Goal: Task Accomplishment & Management: Manage account settings

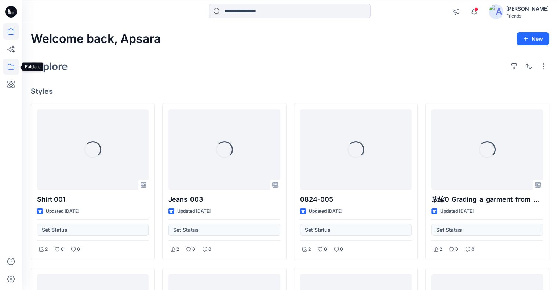
click at [12, 69] on icon at bounding box center [11, 67] width 16 height 16
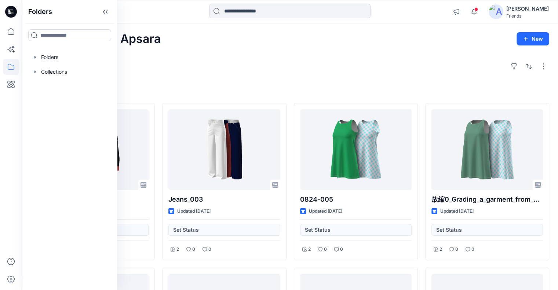
click at [191, 61] on div "Explore" at bounding box center [290, 67] width 518 height 18
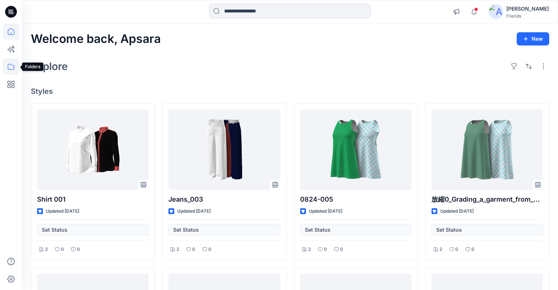
click at [14, 70] on icon at bounding box center [11, 67] width 16 height 16
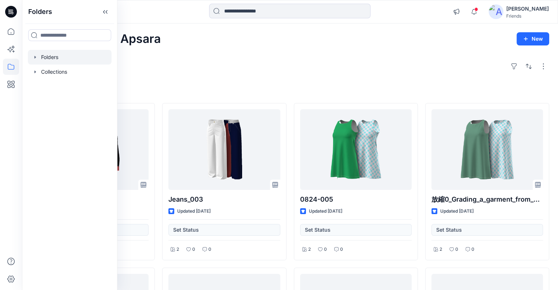
click at [47, 60] on div at bounding box center [70, 57] width 84 height 15
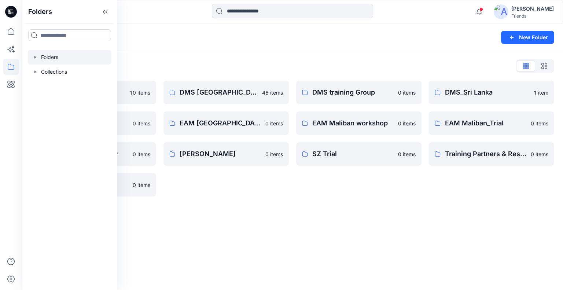
click at [265, 54] on div "Folders List Demo SZ 10 items DMS-RM-TEST 0 items Friends Of Browzwear 0 items …" at bounding box center [292, 128] width 541 height 154
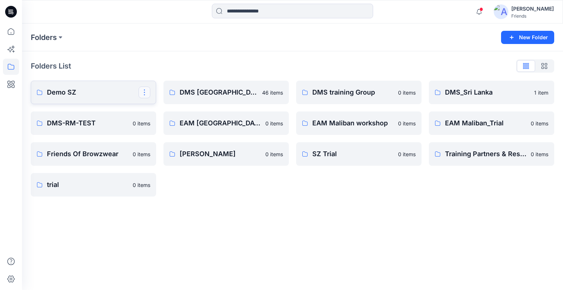
click at [146, 91] on button "button" at bounding box center [145, 93] width 12 height 12
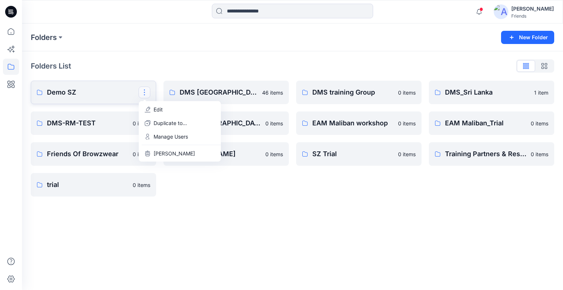
click at [81, 84] on link "Demo SZ Edit Duplicate to... Manage Users Delete Folder" at bounding box center [93, 92] width 125 height 23
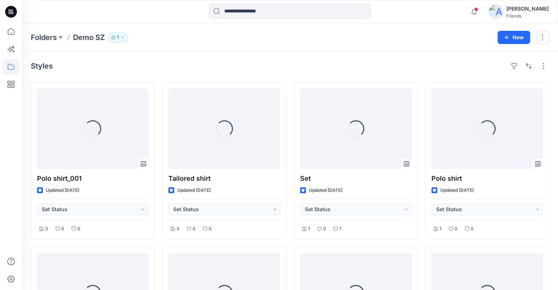
click at [123, 35] on icon "button" at bounding box center [122, 37] width 4 height 4
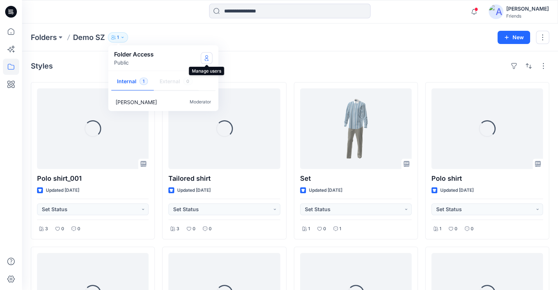
click at [206, 59] on icon "Manage Users" at bounding box center [207, 58] width 6 height 6
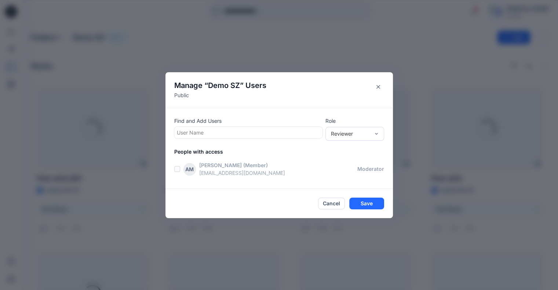
click at [206, 131] on div at bounding box center [248, 132] width 143 height 9
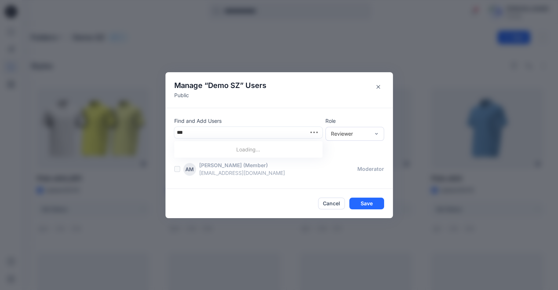
type input "****"
click at [213, 166] on p "[PERSON_NAME]" at bounding box center [211, 168] width 41 height 10
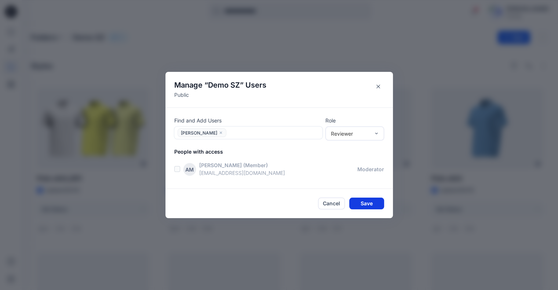
click at [371, 204] on button "Save" at bounding box center [366, 204] width 35 height 12
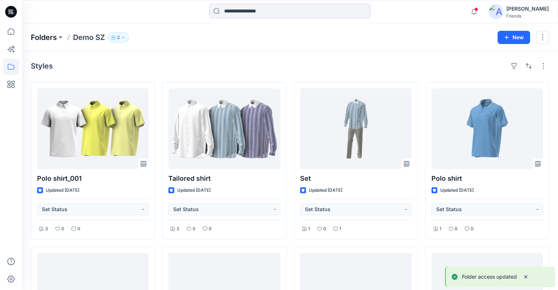
click at [40, 37] on p "Folders" at bounding box center [44, 37] width 26 height 10
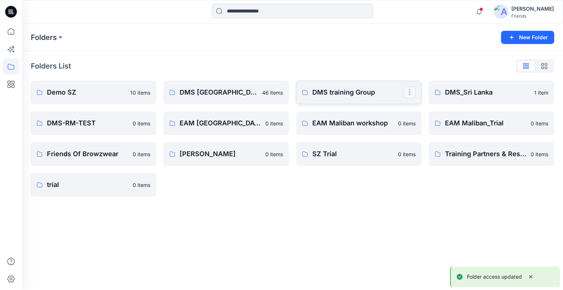
click at [411, 94] on button "button" at bounding box center [410, 93] width 12 height 12
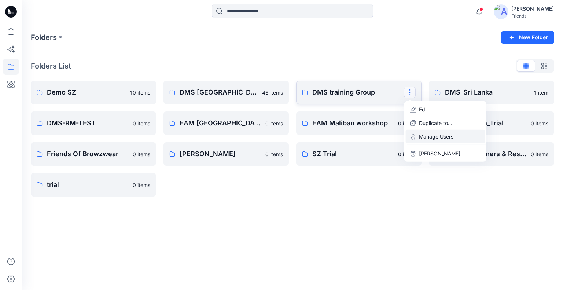
click at [434, 139] on p "Manage Users" at bounding box center [436, 137] width 34 height 8
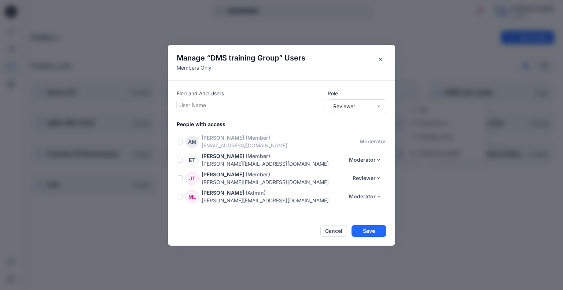
click at [308, 106] on div at bounding box center [250, 105] width 143 height 9
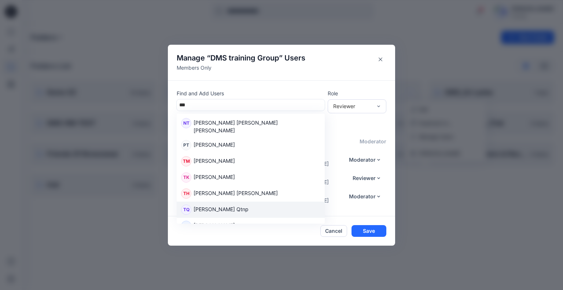
type input "****"
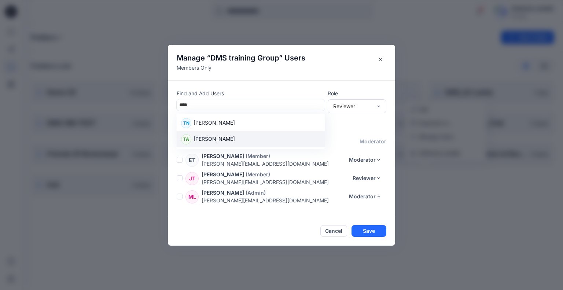
click at [242, 138] on div "TA Tharindi Anuththara" at bounding box center [250, 139] width 139 height 10
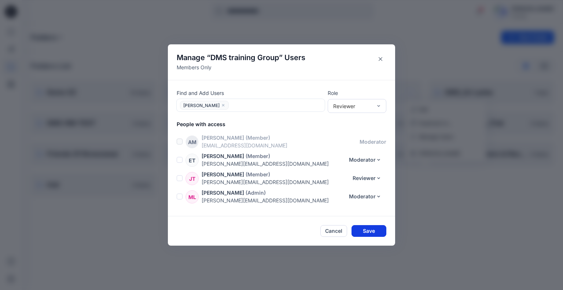
click at [368, 229] on button "Save" at bounding box center [369, 231] width 35 height 12
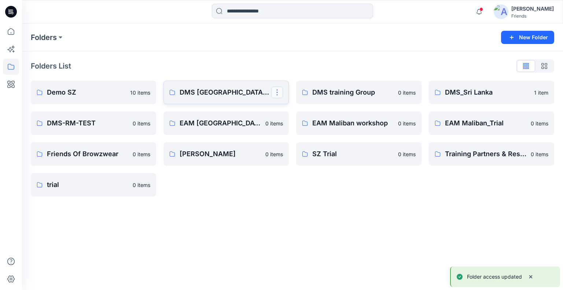
click at [278, 94] on button "button" at bounding box center [277, 93] width 12 height 12
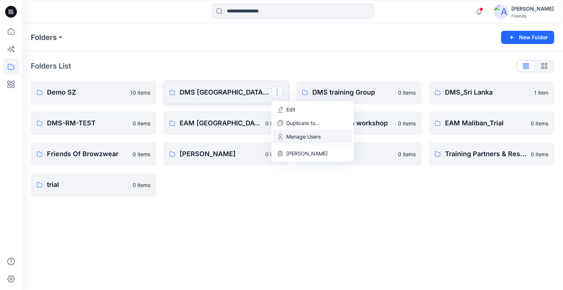
click at [289, 136] on p "Manage Users" at bounding box center [303, 137] width 34 height 8
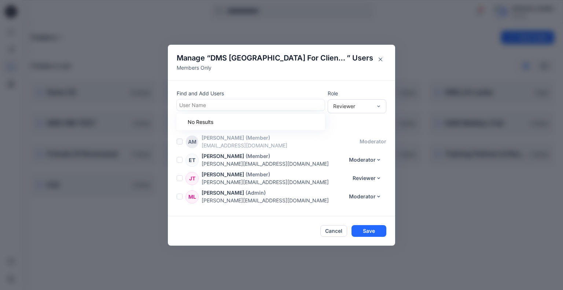
click at [263, 104] on div at bounding box center [250, 105] width 143 height 9
type input "********"
click at [354, 132] on div "Contributor" at bounding box center [357, 133] width 56 height 13
click at [197, 105] on div at bounding box center [250, 105] width 143 height 9
type input "*******"
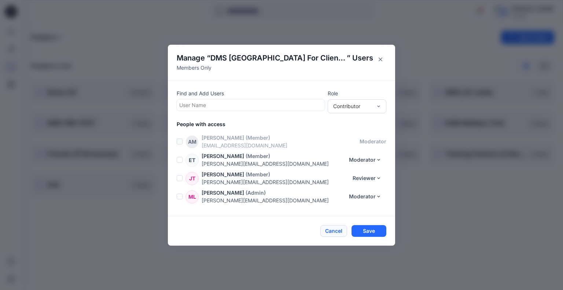
click at [335, 231] on button "Cancel" at bounding box center [334, 231] width 27 height 12
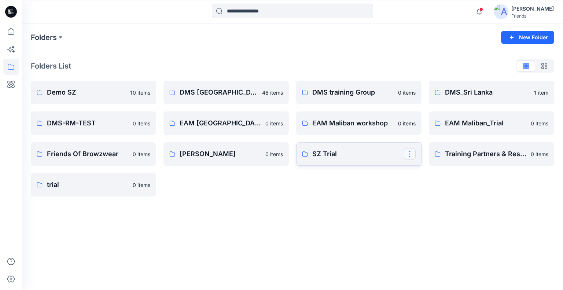
click at [408, 154] on button "button" at bounding box center [410, 154] width 12 height 12
click at [433, 200] on p "Manage Users" at bounding box center [436, 198] width 34 height 8
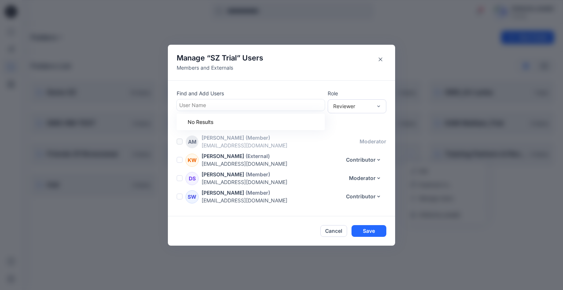
click at [209, 102] on div at bounding box center [250, 105] width 143 height 9
type input "********"
click at [247, 123] on div "TA Tharindi Anuththara" at bounding box center [250, 123] width 139 height 10
click at [369, 229] on button "Save" at bounding box center [369, 231] width 35 height 12
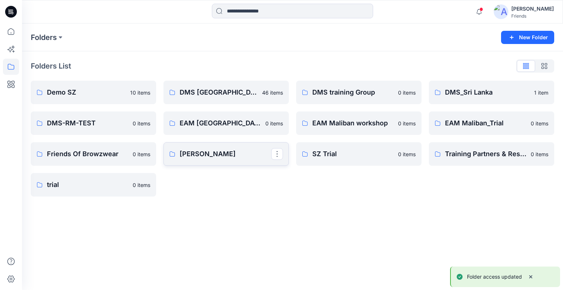
click at [211, 154] on p "[PERSON_NAME]" at bounding box center [226, 154] width 92 height 10
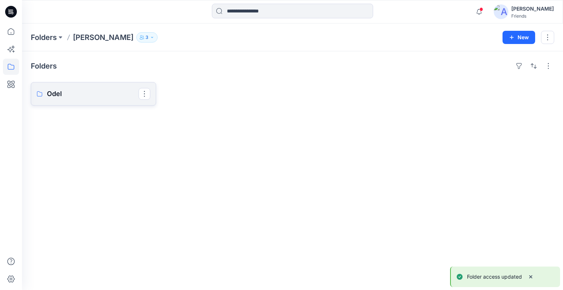
click at [85, 94] on p "Odel" at bounding box center [93, 94] width 92 height 10
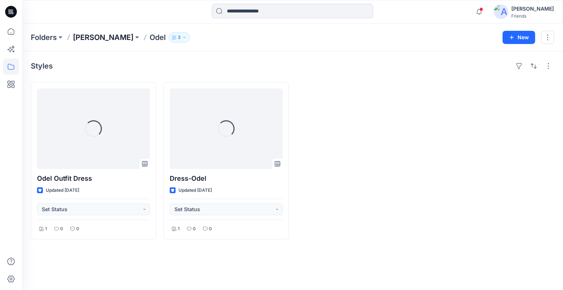
click at [100, 33] on p "[PERSON_NAME]" at bounding box center [103, 37] width 61 height 10
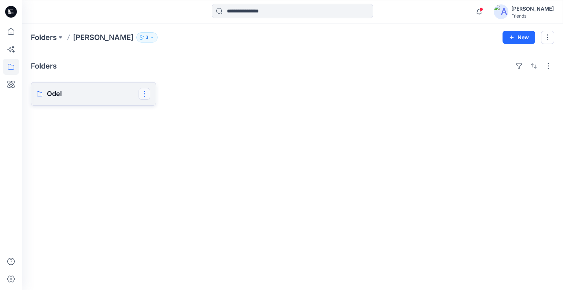
click at [145, 96] on button "button" at bounding box center [145, 94] width 12 height 12
click at [92, 40] on p "[PERSON_NAME]" at bounding box center [103, 37] width 61 height 10
click at [49, 36] on p "Folders" at bounding box center [44, 37] width 26 height 10
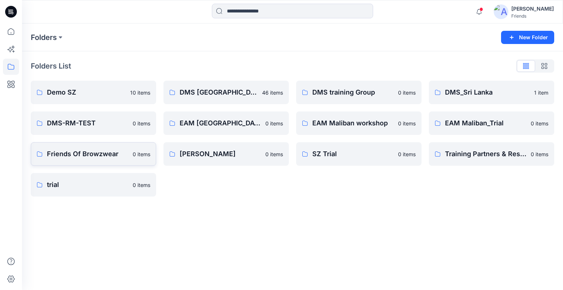
click at [77, 155] on p "Friends Of Browzwear" at bounding box center [87, 154] width 81 height 10
